Goal: Task Accomplishment & Management: Use online tool/utility

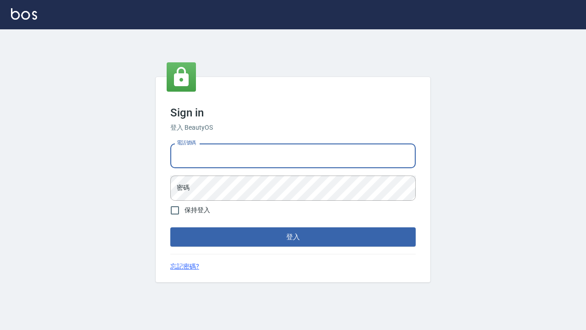
type input "ㄢ"
type input "０４２４８６｀｀５９"
click at [273, 151] on input "０４２４８６｀｀５９" at bounding box center [292, 155] width 245 height 25
click at [274, 154] on input "０４２４８６｀｀５９" at bounding box center [292, 155] width 245 height 25
type input "0424861159"
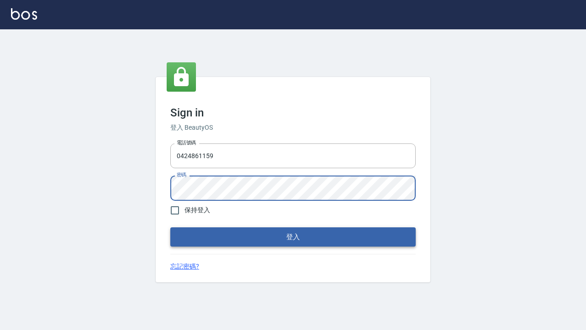
click at [303, 237] on button "登入" at bounding box center [292, 236] width 245 height 19
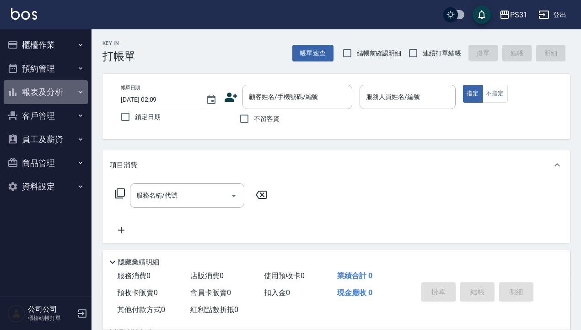
click at [56, 89] on button "報表及分析" at bounding box center [46, 92] width 84 height 24
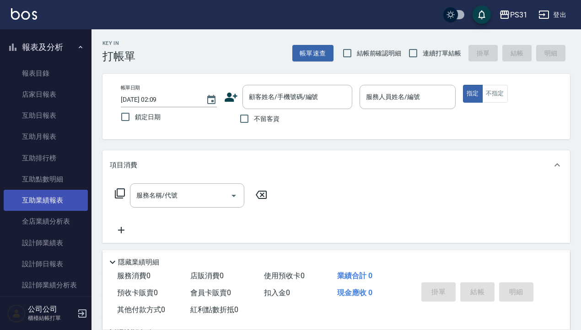
scroll to position [45, 0]
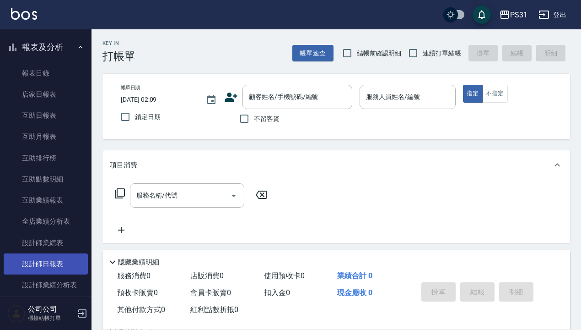
click at [61, 264] on link "設計師日報表" at bounding box center [46, 263] width 84 height 21
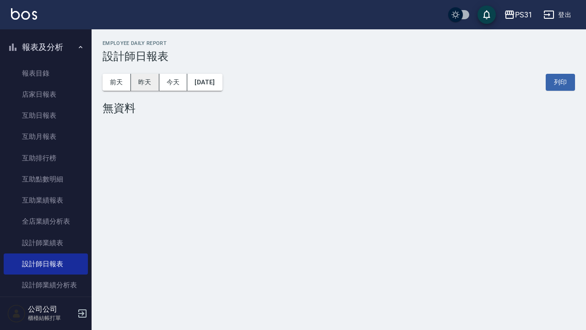
click at [152, 84] on button "昨天" at bounding box center [145, 82] width 28 height 17
